Goal: Complete application form

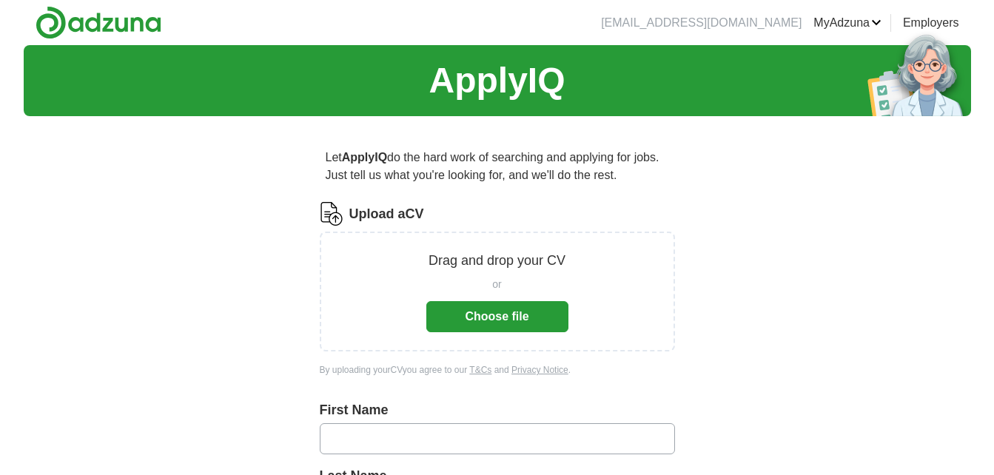
type input "*******"
click at [0, 0] on link "Alerts" at bounding box center [0, 0] width 0 height 0
type input "*******"
